Goal: Information Seeking & Learning: Learn about a topic

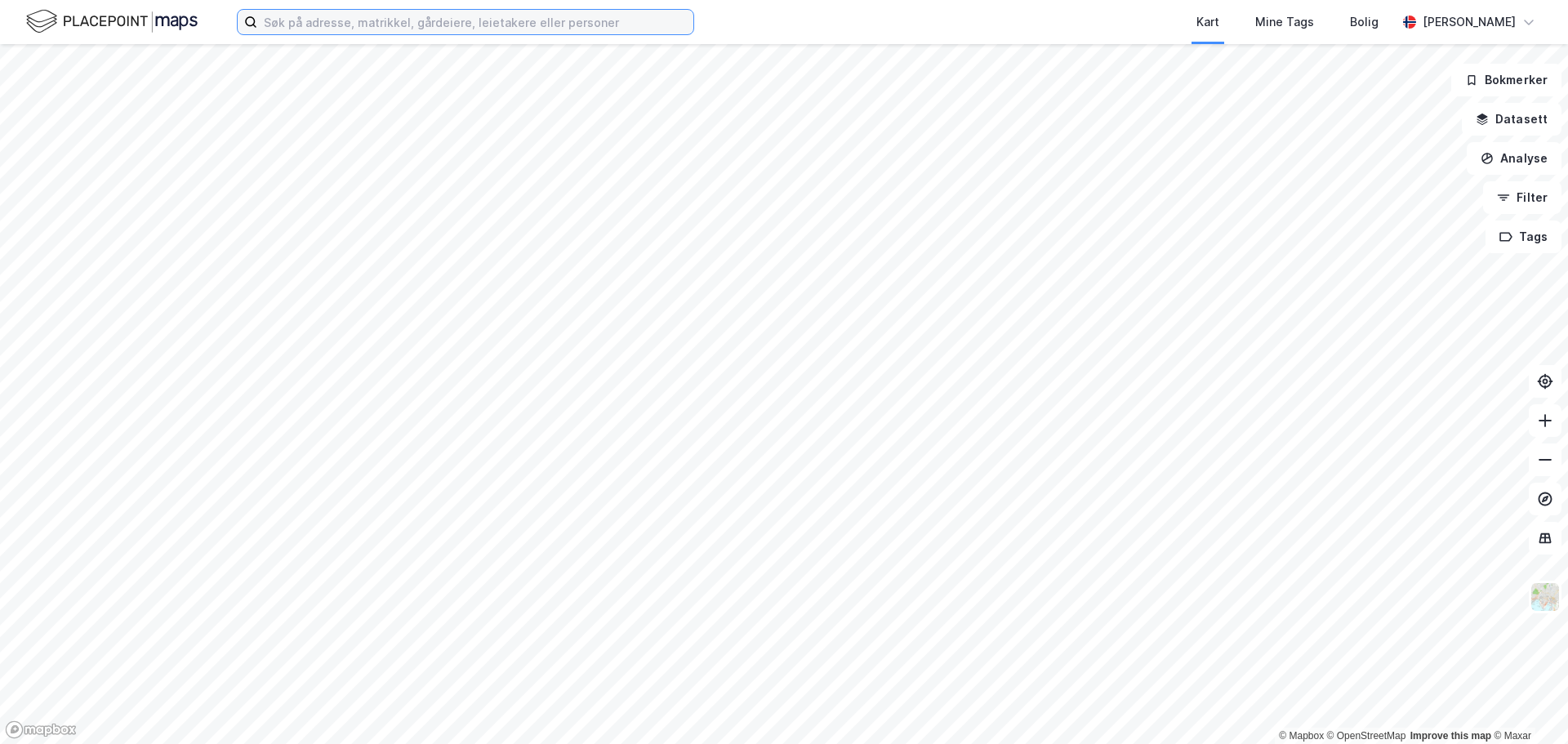
click at [389, 25] on input at bounding box center [475, 22] width 437 height 25
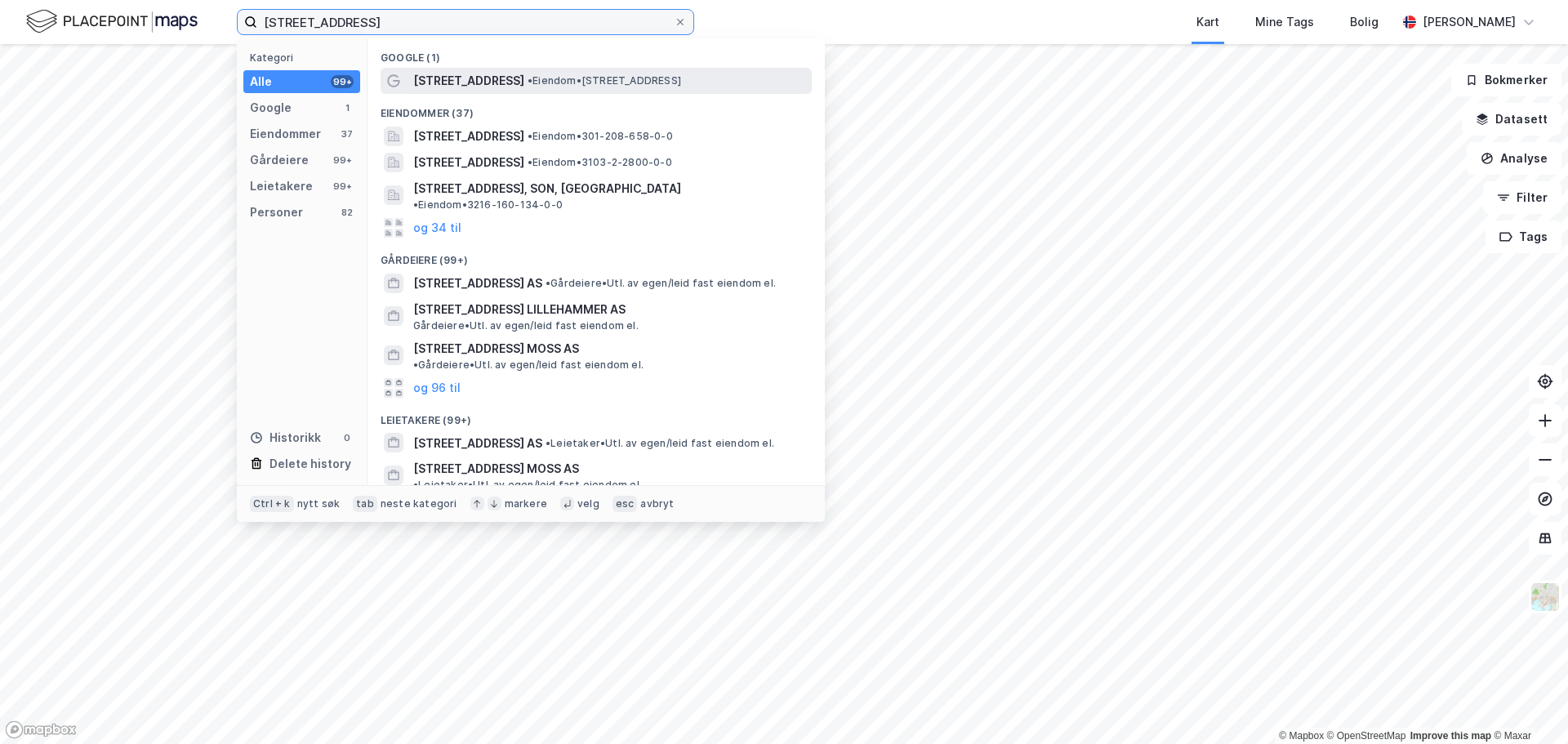
type input "[STREET_ADDRESS]"
click at [436, 80] on span "[STREET_ADDRESS]" at bounding box center [469, 80] width 111 height 19
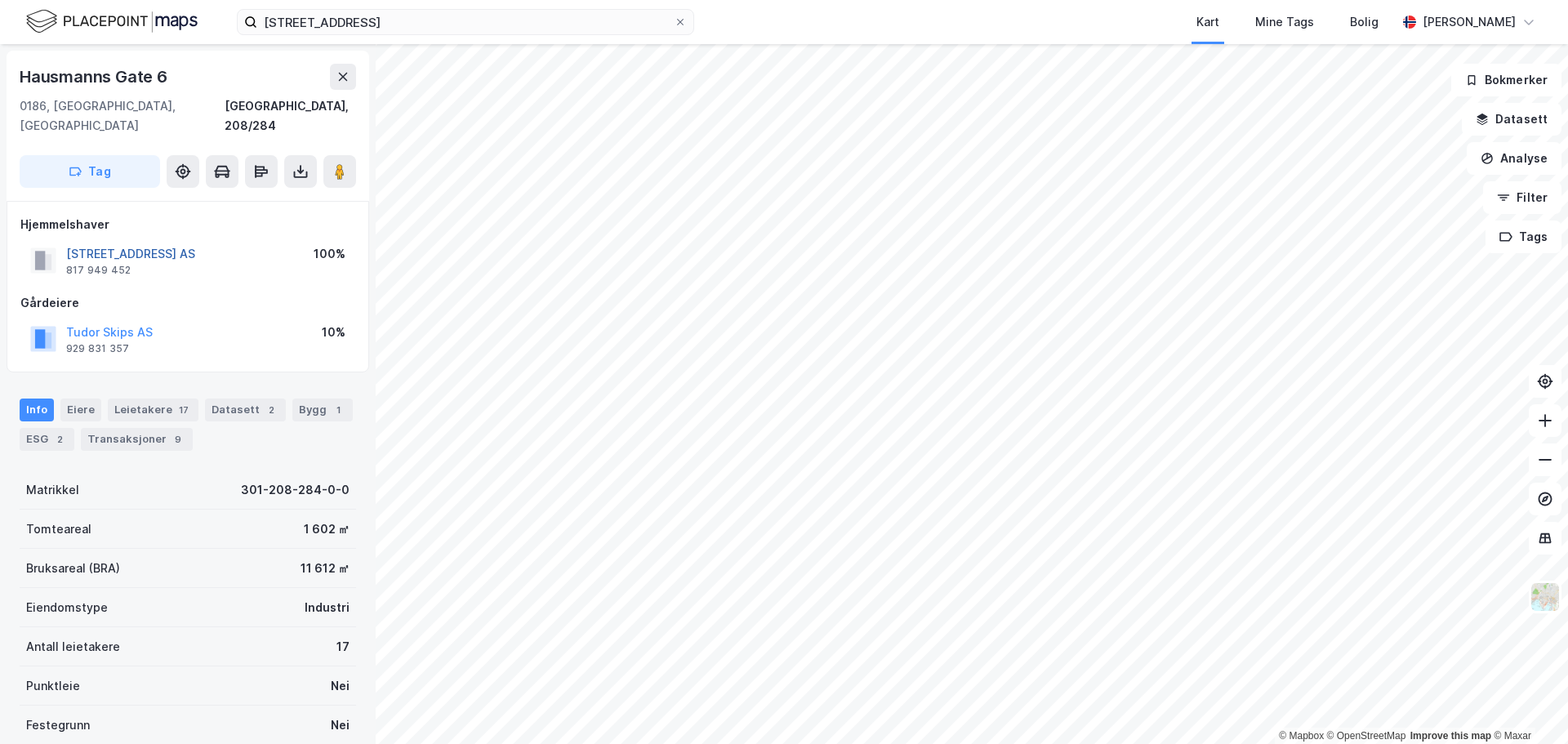
click at [0, 0] on button "[STREET_ADDRESS] AS" at bounding box center [0, 0] width 0 height 0
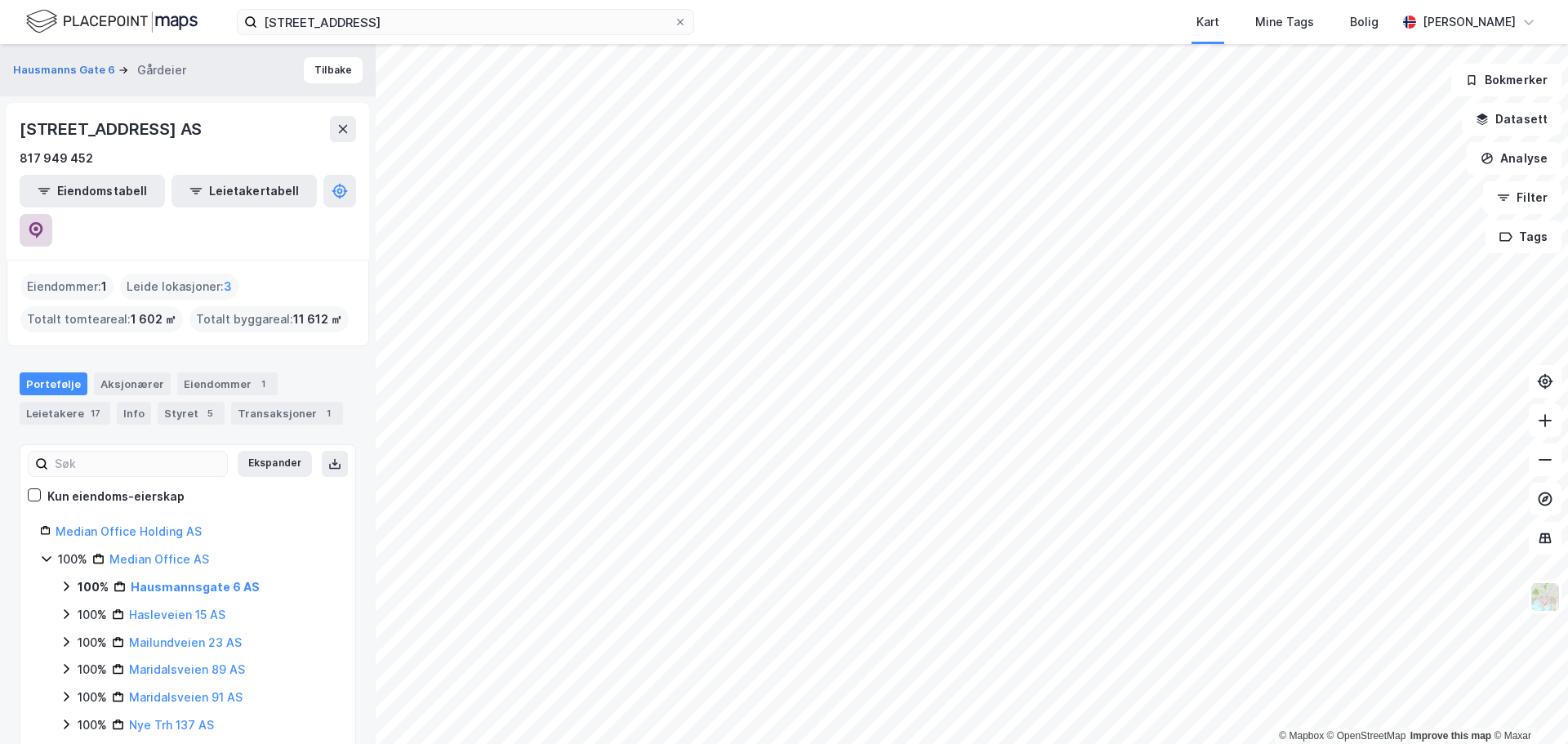
click at [43, 222] on icon at bounding box center [36, 231] width 14 height 17
